Goal: Find specific page/section: Find specific page/section

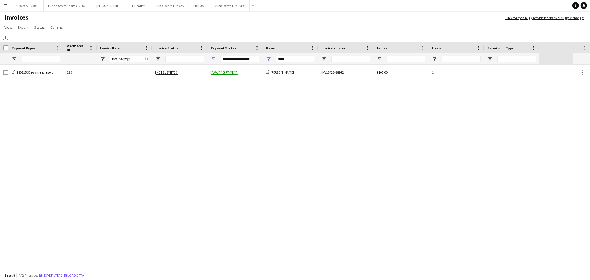
click at [6, 7] on app-icon "Menu" at bounding box center [5, 5] width 4 height 4
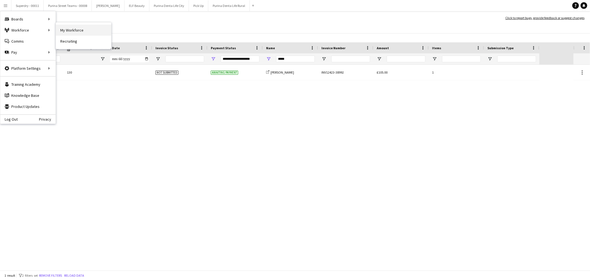
click at [79, 30] on link "My Workforce" at bounding box center [83, 30] width 55 height 11
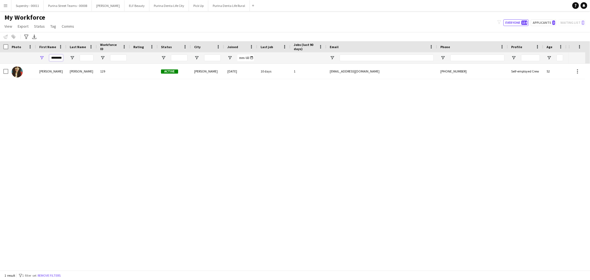
click at [54, 56] on input "********" at bounding box center [56, 57] width 14 height 7
type input "*"
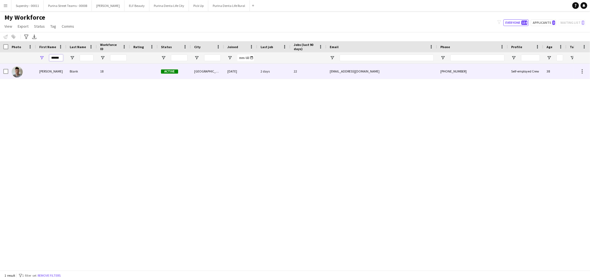
type input "******"
click at [59, 73] on div "[PERSON_NAME]" at bounding box center [51, 71] width 30 height 15
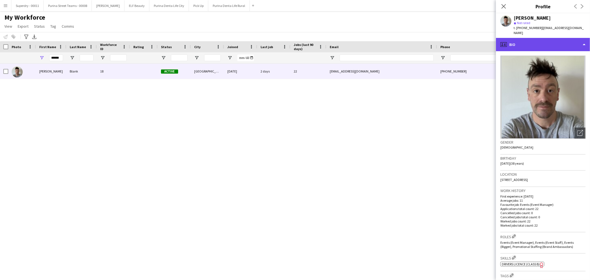
click at [524, 41] on div "profile Bio" at bounding box center [543, 44] width 94 height 13
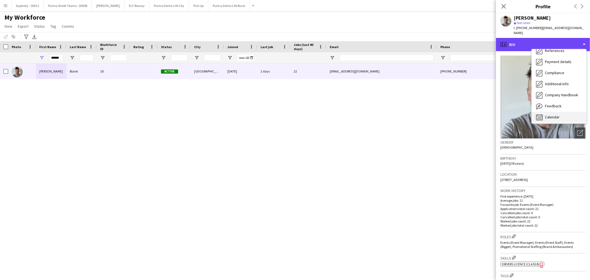
scroll to position [63, 0]
click at [558, 114] on div "Calendar Calendar" at bounding box center [558, 115] width 55 height 11
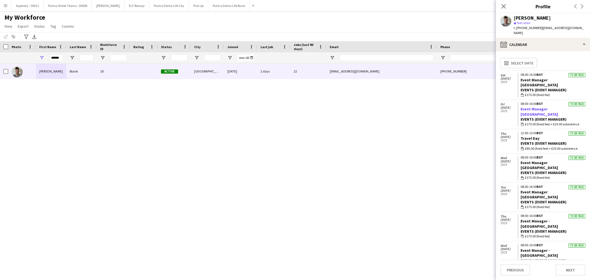
click at [545, 106] on link "Event Manager [GEOGRAPHIC_DATA]" at bounding box center [539, 111] width 37 height 10
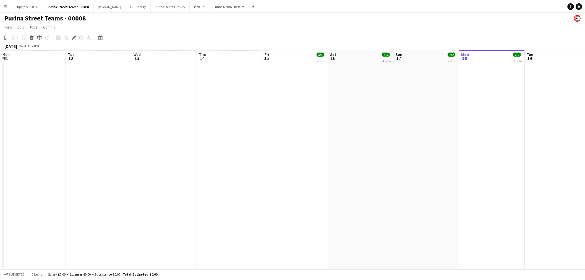
scroll to position [0, 190]
